Goal: Navigation & Orientation: Find specific page/section

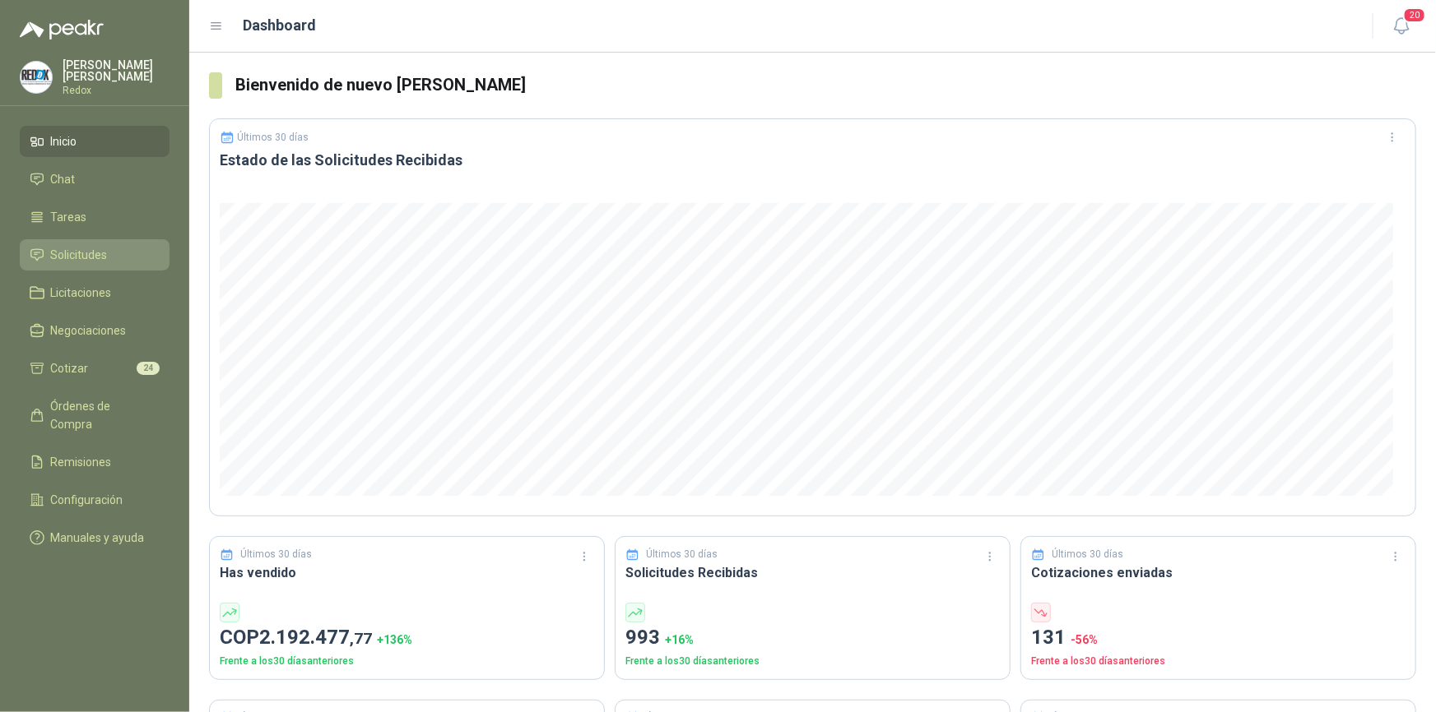
click at [86, 258] on span "Solicitudes" at bounding box center [79, 255] width 57 height 18
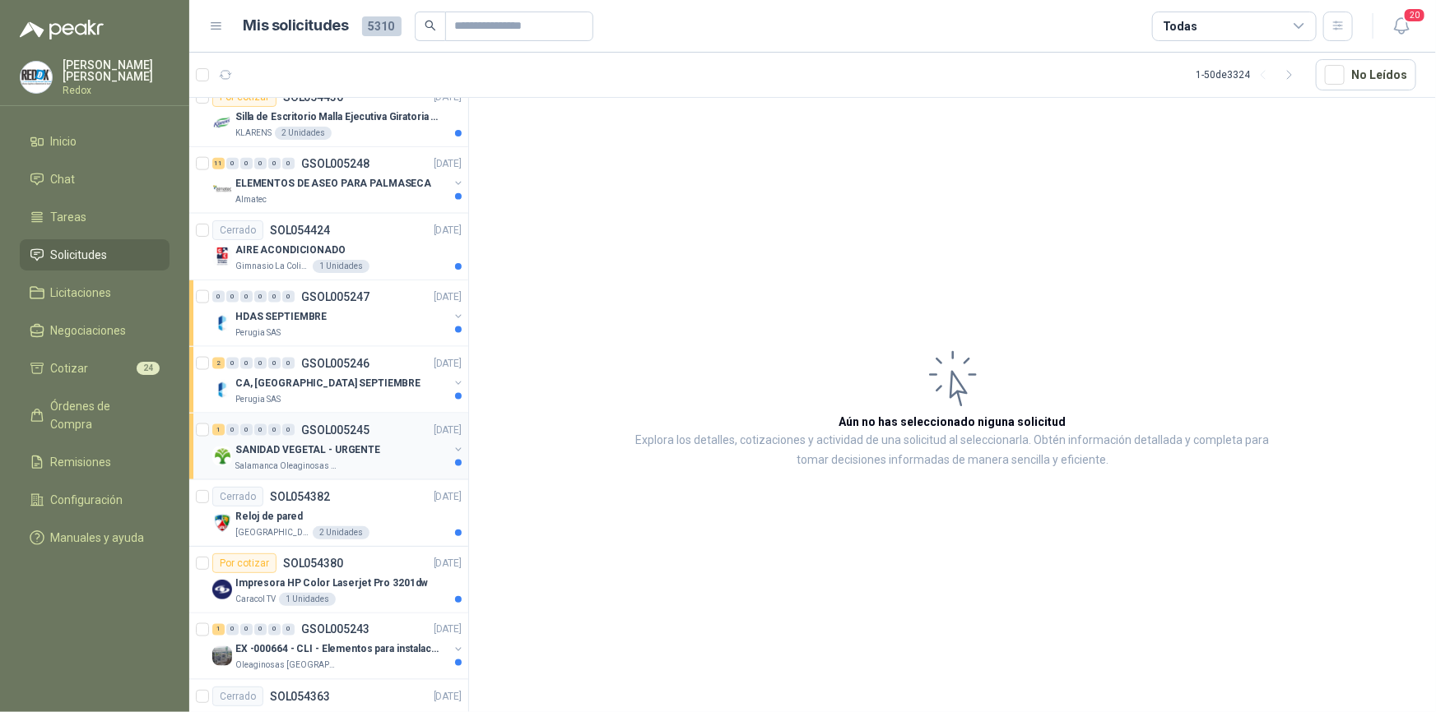
scroll to position [1171, 0]
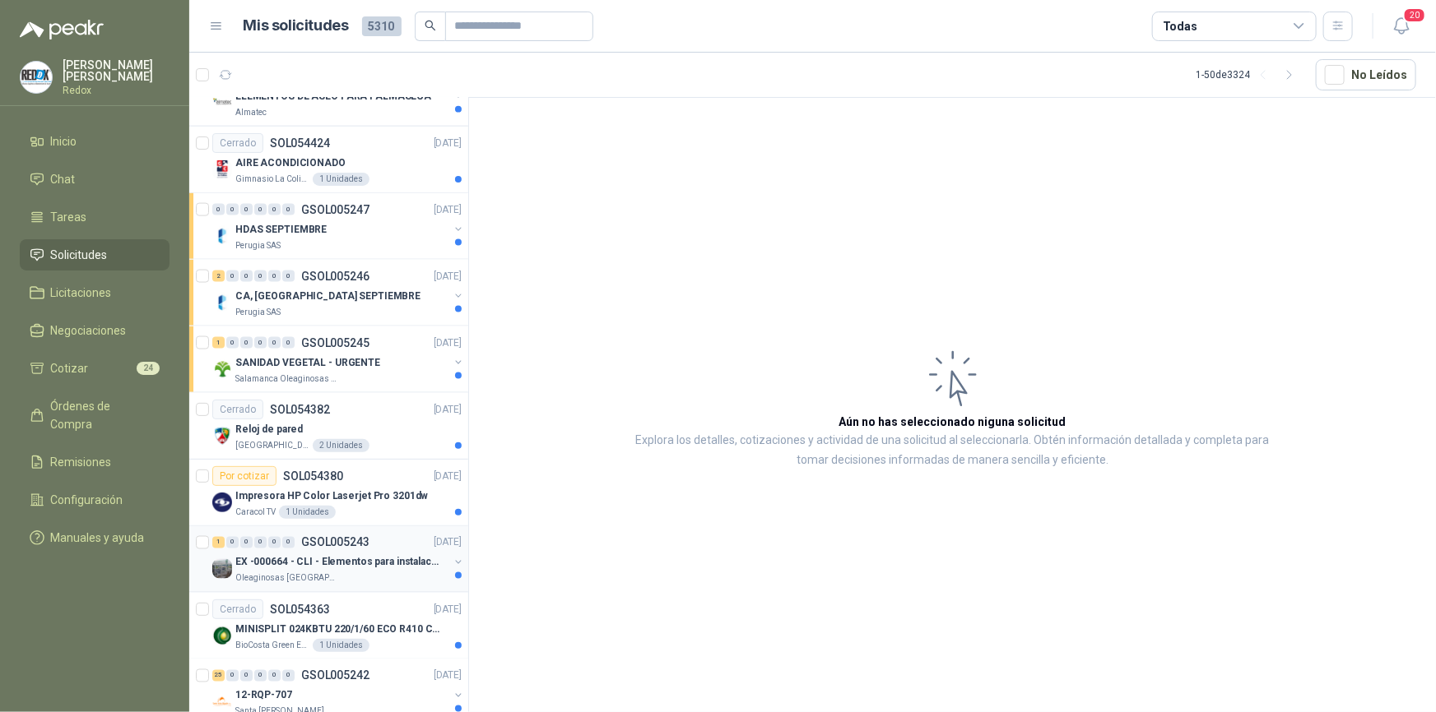
click at [377, 564] on p "EX -000664 - CLI - Elementos para instalacion de c" at bounding box center [337, 563] width 205 height 16
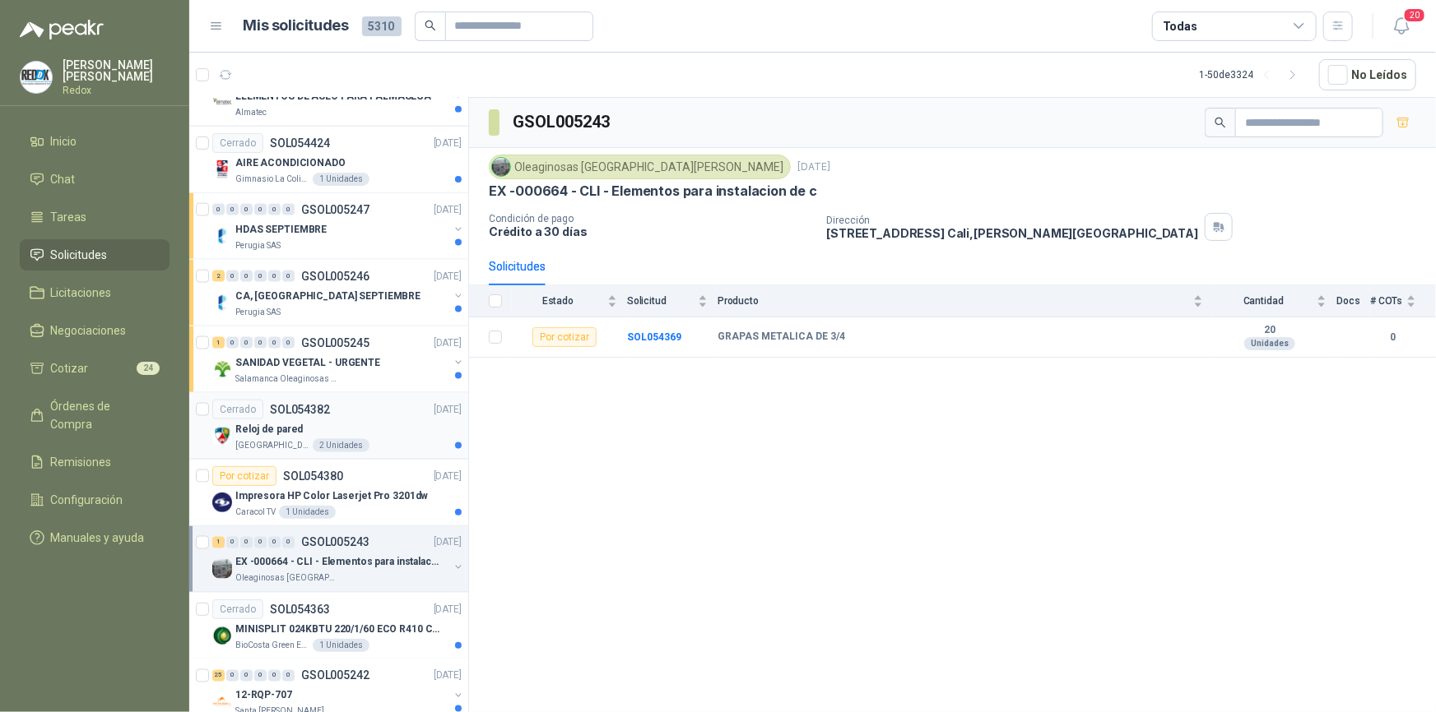
click at [298, 427] on div "Reloj de pared" at bounding box center [348, 430] width 226 height 20
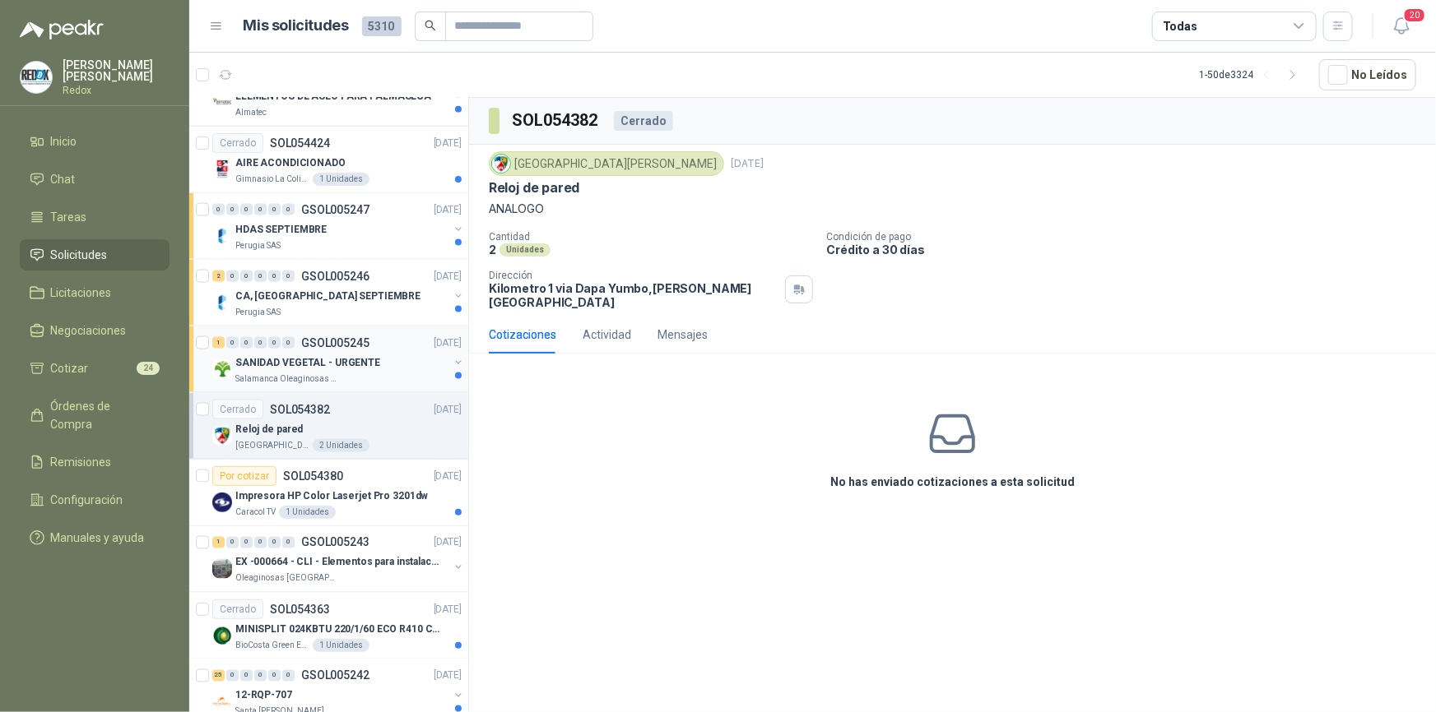
click at [314, 365] on p "SANIDAD VEGETAL - URGENTE" at bounding box center [307, 363] width 145 height 16
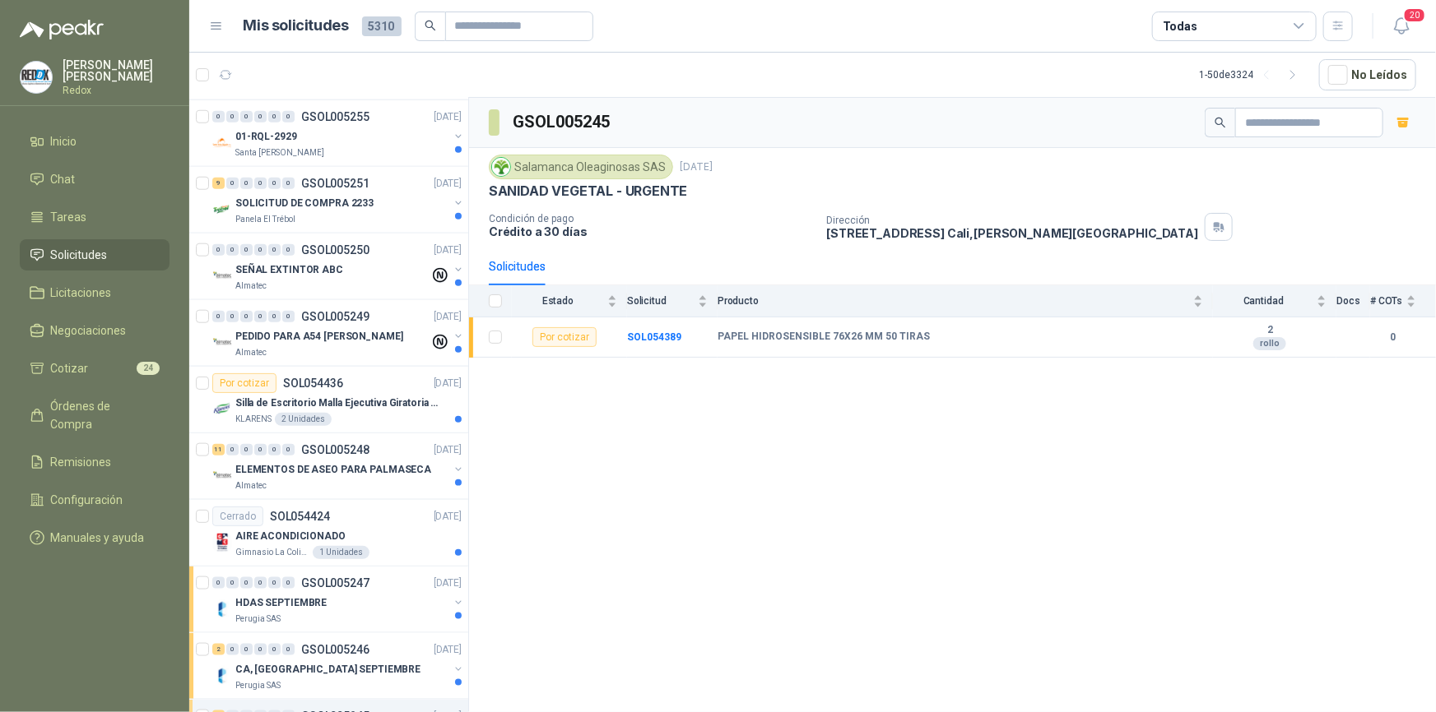
scroll to position [498, 0]
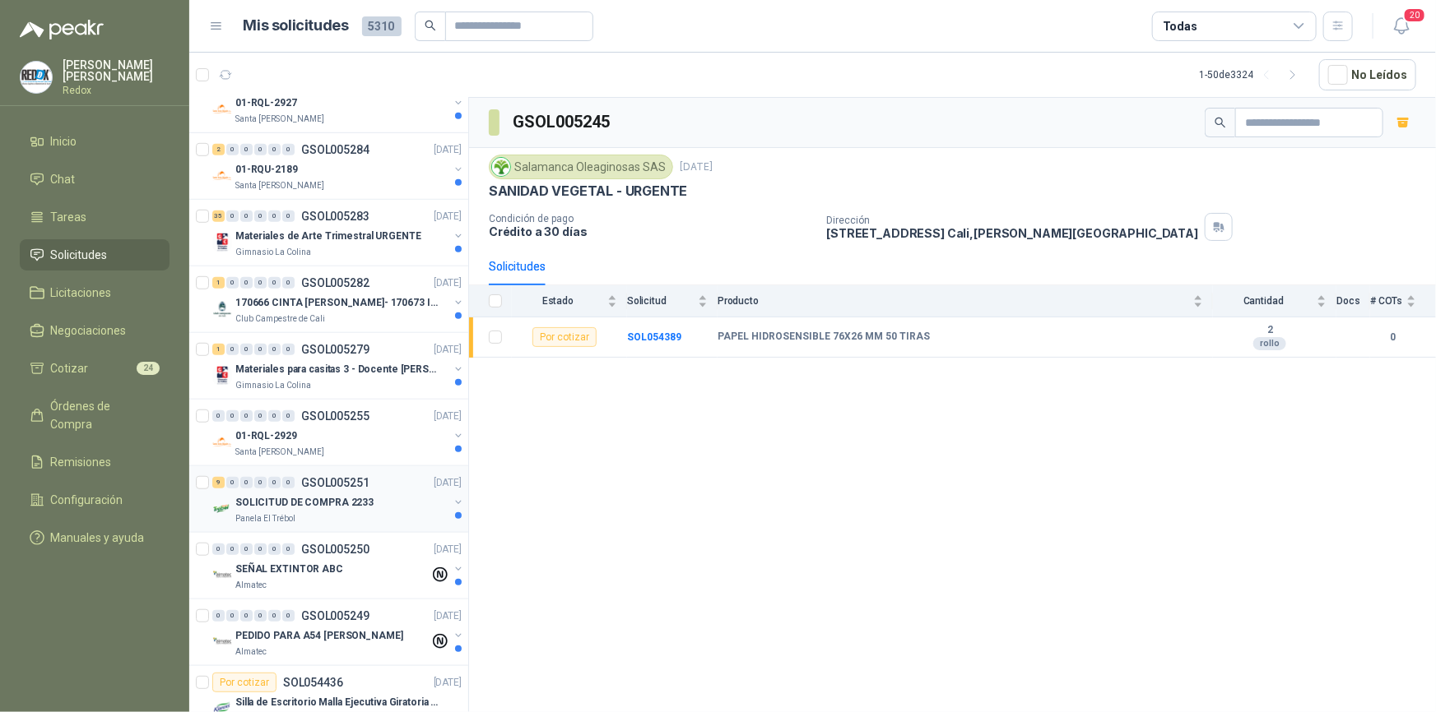
click at [337, 495] on p "SOLICITUD DE COMPRA 2233" at bounding box center [304, 503] width 138 height 16
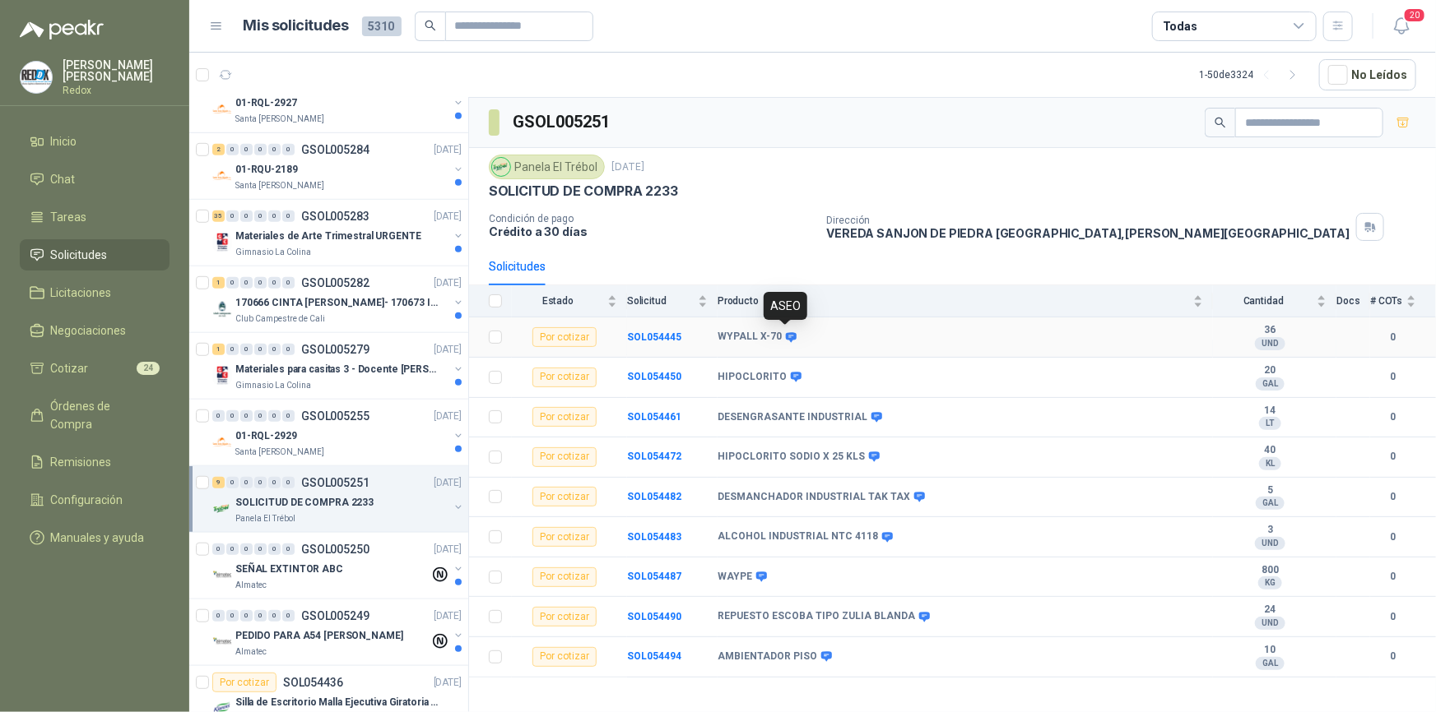
click at [787, 336] on icon at bounding box center [791, 338] width 12 height 12
